Goal: Task Accomplishment & Management: Manage account settings

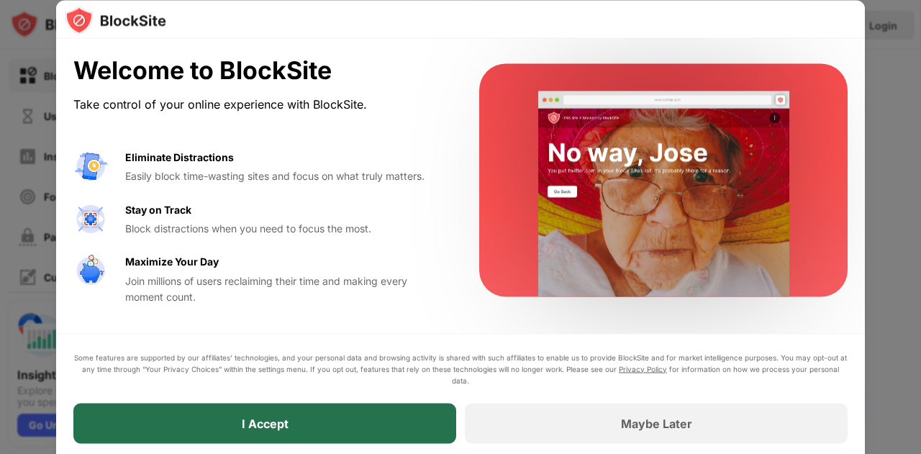
click at [289, 423] on div "I Accept" at bounding box center [264, 423] width 383 height 40
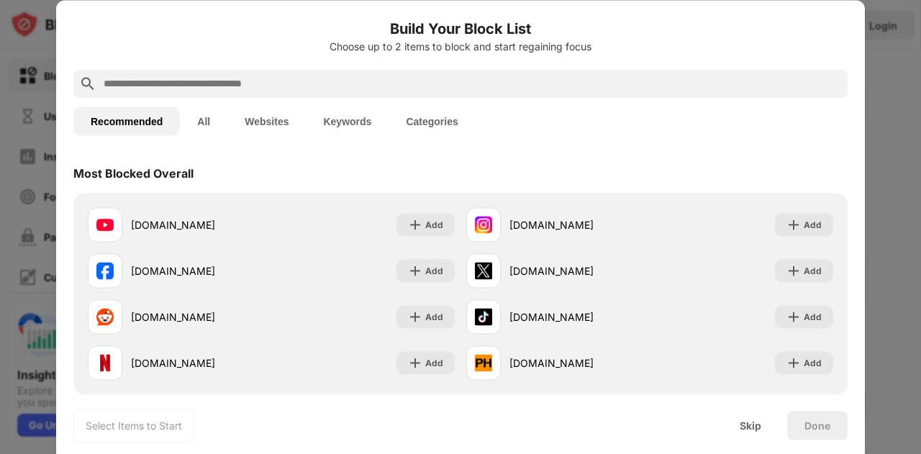
click at [220, 81] on input "text" at bounding box center [471, 83] width 739 height 17
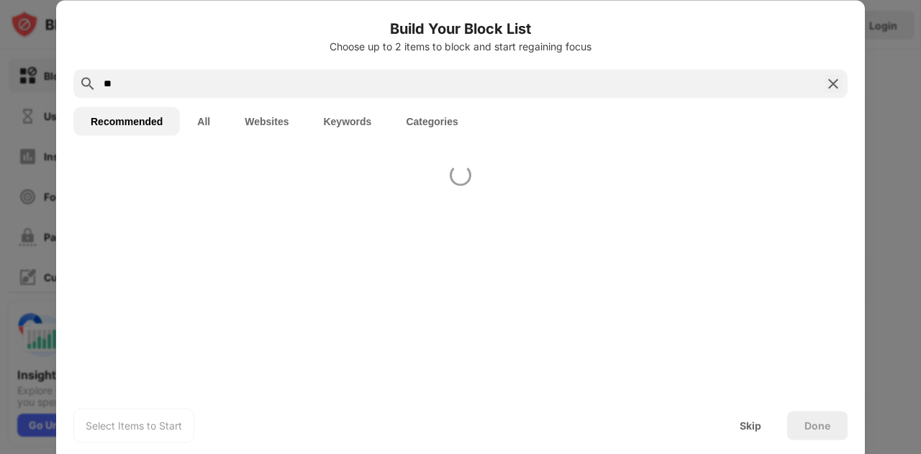
type input "*"
click at [202, 118] on button "All" at bounding box center [203, 120] width 47 height 29
click at [249, 116] on button "Websites" at bounding box center [266, 120] width 78 height 29
click at [147, 117] on button "Recommended" at bounding box center [126, 120] width 106 height 29
drag, startPoint x: 219, startPoint y: 83, endPoint x: 21, endPoint y: 107, distance: 200.0
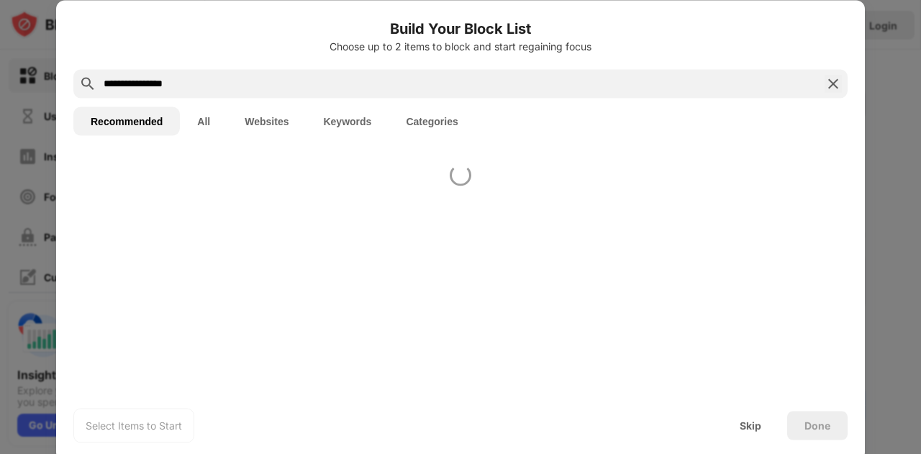
click at [21, 453] on div "**********" at bounding box center [460, 454] width 921 height 0
type input "********"
click at [837, 80] on img at bounding box center [832, 83] width 17 height 17
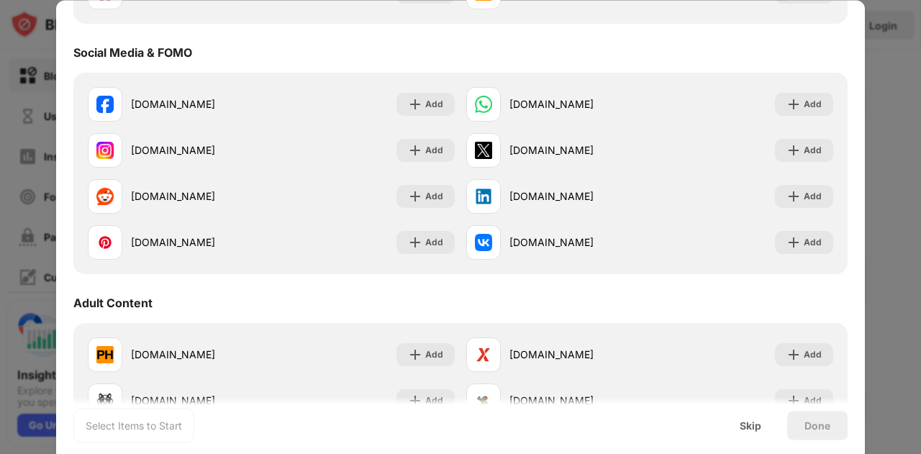
scroll to position [371, 0]
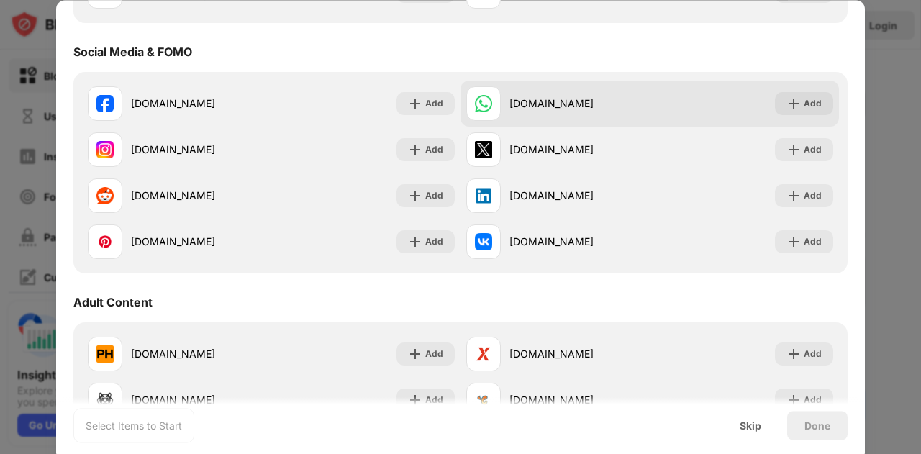
click at [592, 107] on div "[DOMAIN_NAME]" at bounding box center [579, 103] width 140 height 15
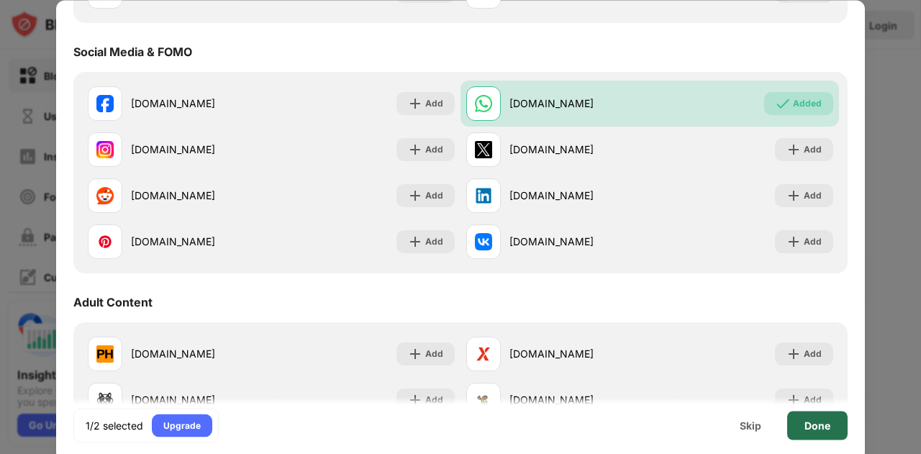
click at [796, 425] on div "Done" at bounding box center [817, 425] width 60 height 29
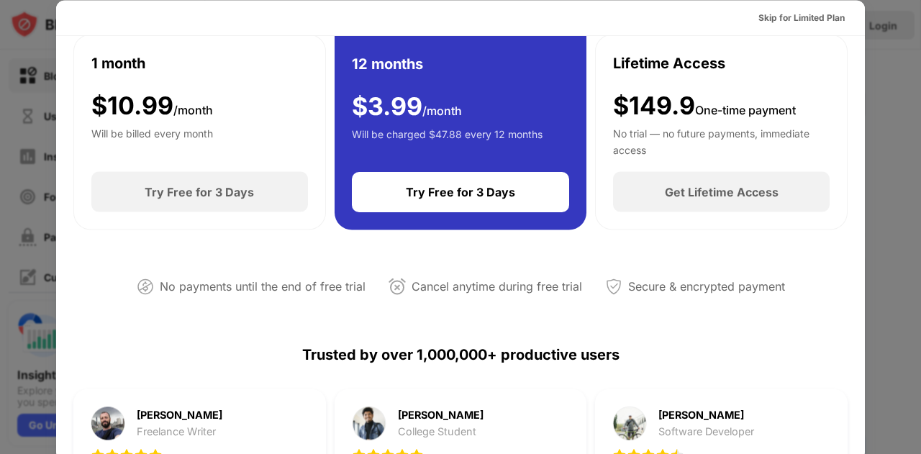
scroll to position [0, 0]
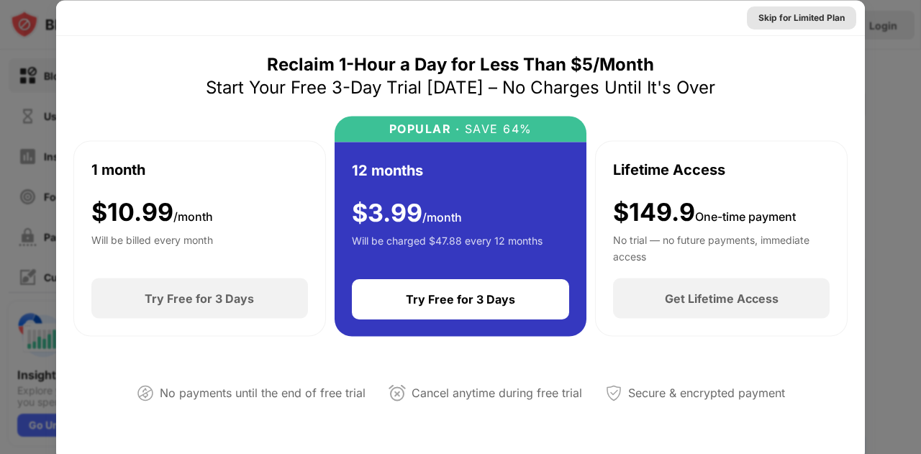
click at [804, 14] on div "Skip for Limited Plan" at bounding box center [801, 17] width 86 height 14
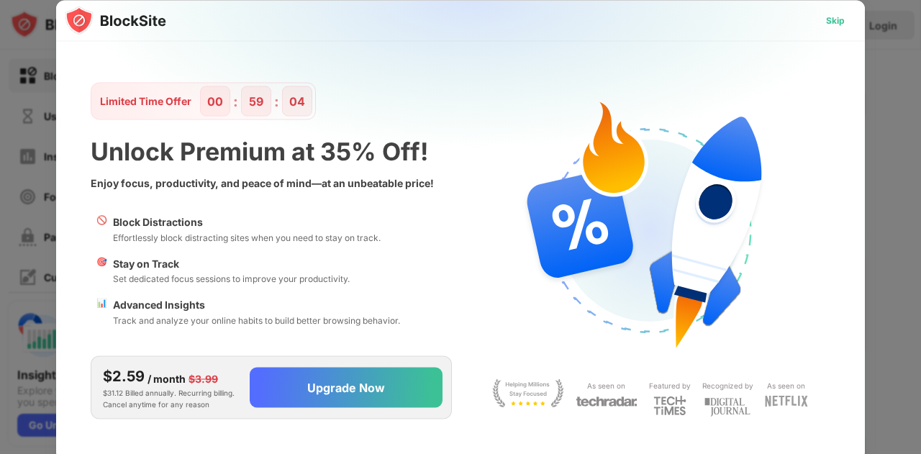
click at [839, 22] on div "Skip" at bounding box center [835, 20] width 19 height 14
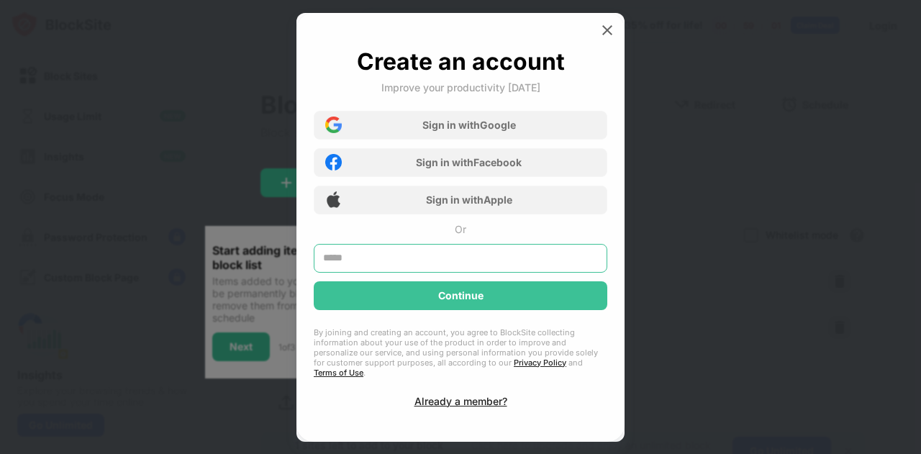
click at [516, 266] on input "text" at bounding box center [460, 258] width 293 height 29
click at [598, 40] on div at bounding box center [607, 30] width 23 height 23
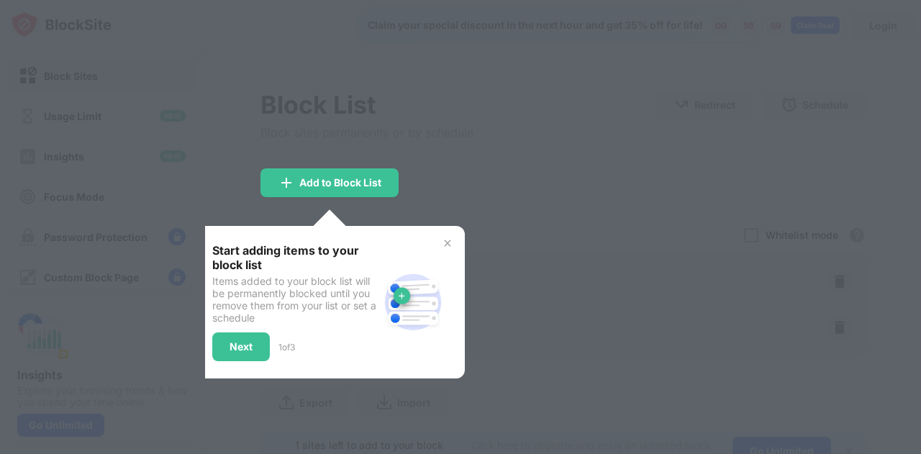
click at [496, 205] on div at bounding box center [460, 227] width 921 height 454
click at [241, 345] on div "Next" at bounding box center [240, 347] width 23 height 12
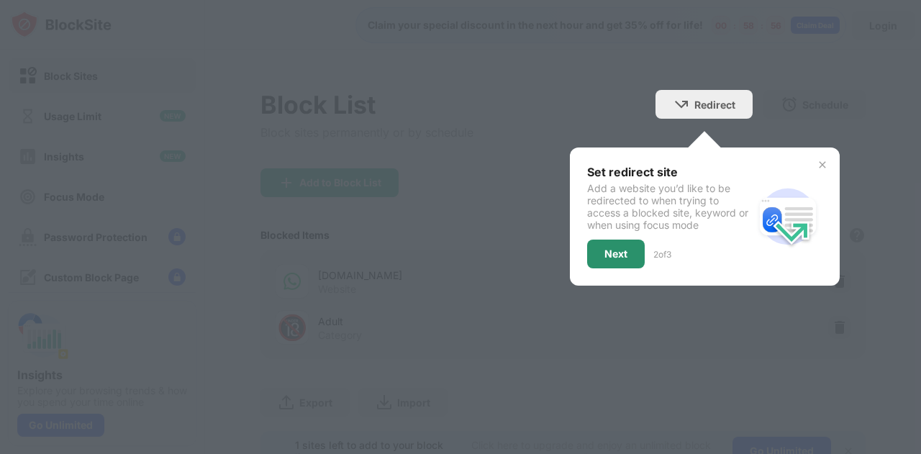
click at [603, 240] on div "Next" at bounding box center [616, 254] width 58 height 29
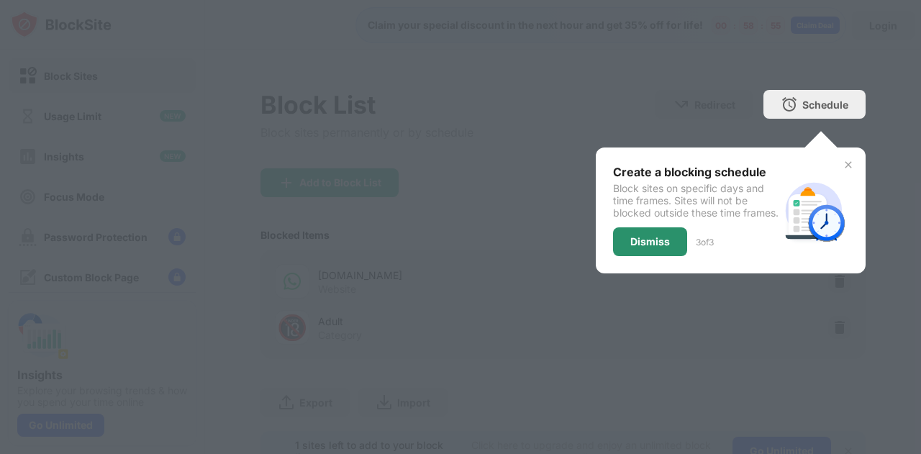
click at [633, 256] on div "Dismiss" at bounding box center [650, 241] width 74 height 29
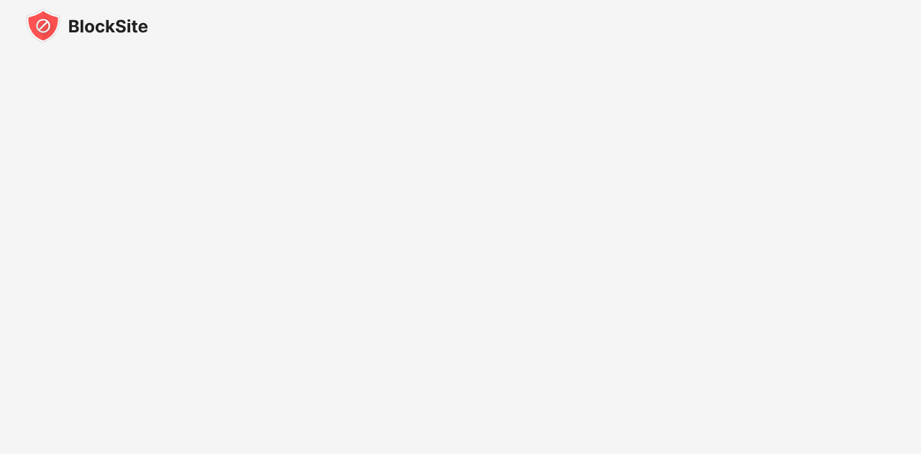
click at [111, 30] on img at bounding box center [87, 26] width 122 height 35
click at [118, 29] on img at bounding box center [87, 26] width 122 height 35
click at [58, 27] on img at bounding box center [87, 26] width 122 height 35
click at [52, 26] on img at bounding box center [87, 26] width 122 height 35
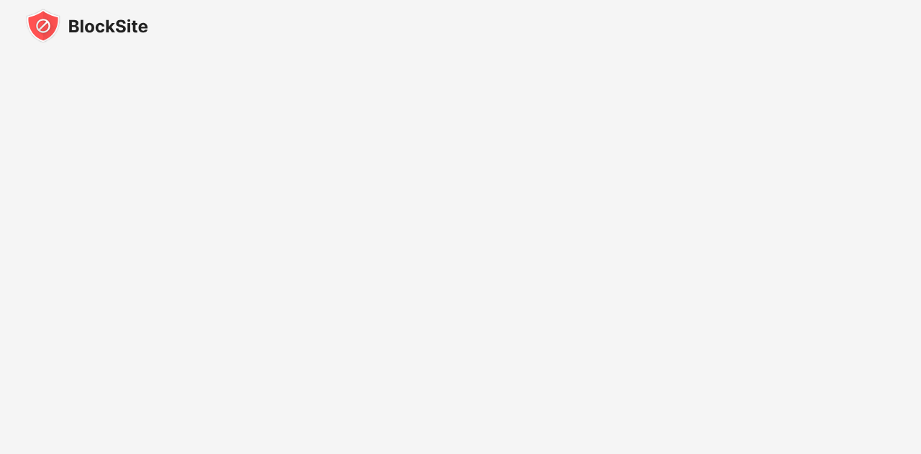
click at [52, 26] on img at bounding box center [87, 26] width 122 height 35
